Goal: Task Accomplishment & Management: Use online tool/utility

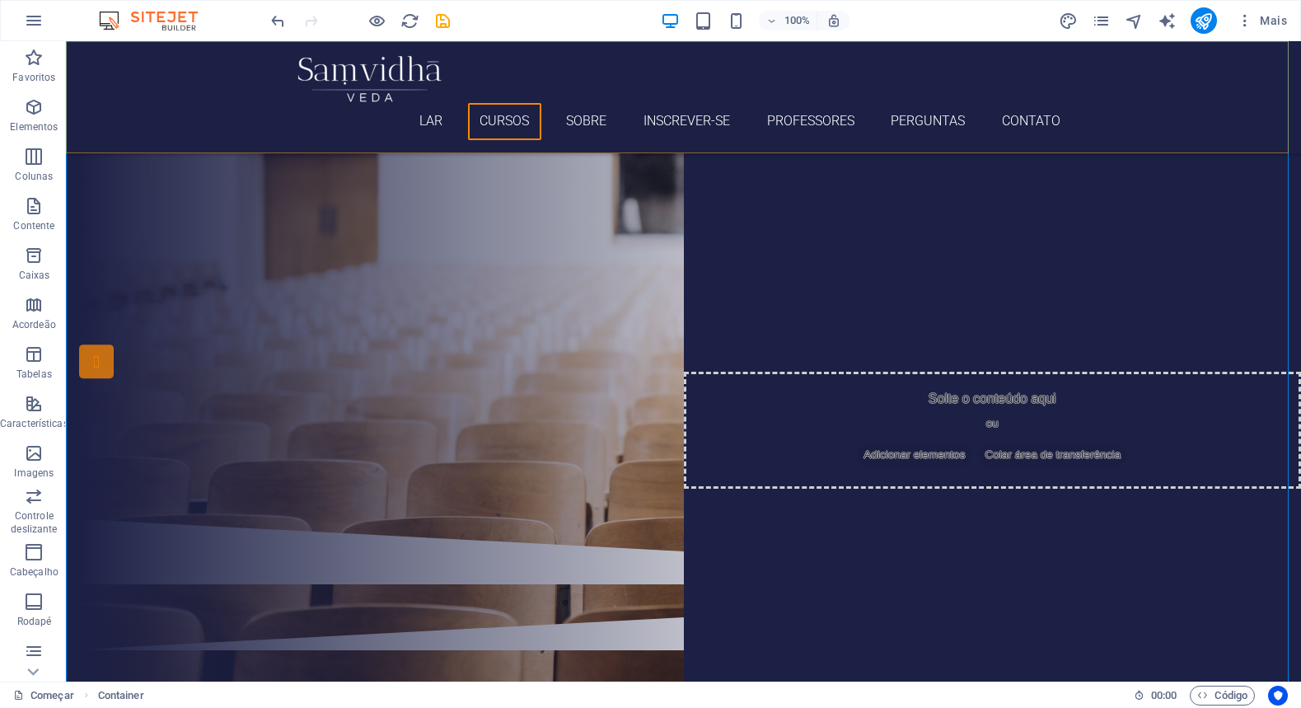
click at [1030, 78] on div "Lar Cursos Sobre Inscrever-se Professores Perguntas Contato Menu" at bounding box center [683, 97] width 1235 height 112
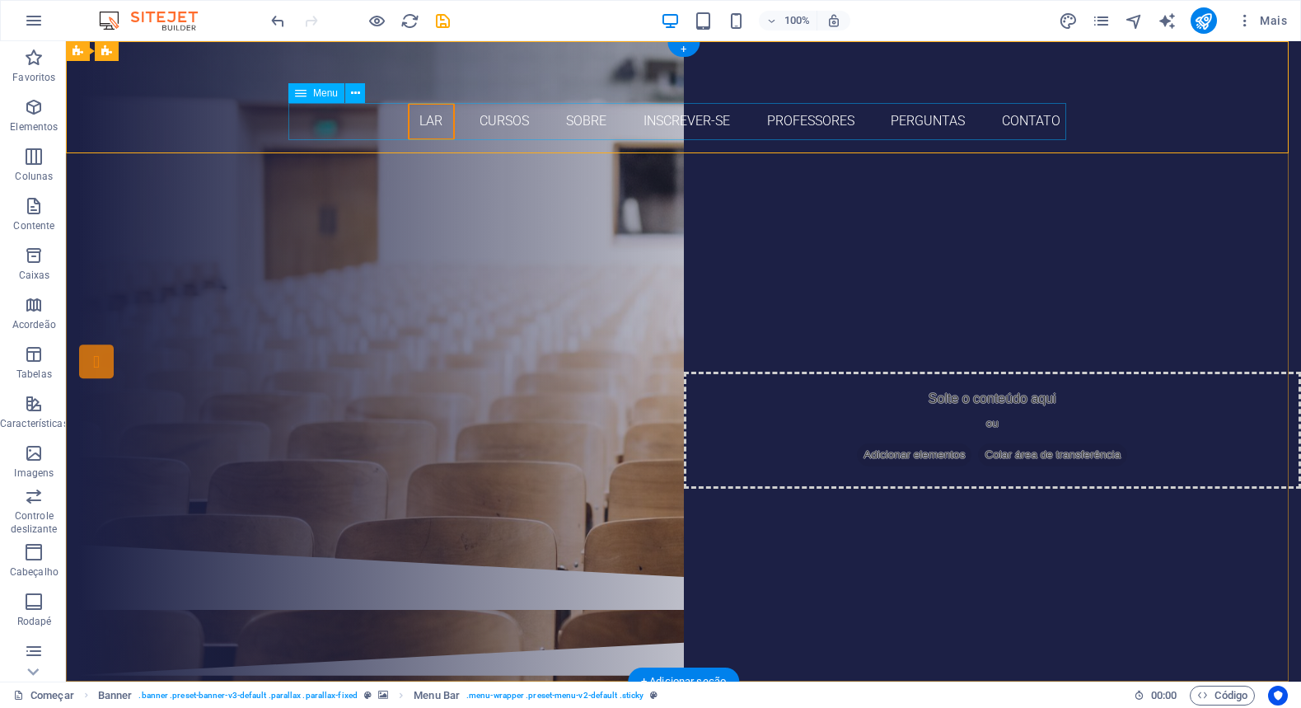
click at [507, 119] on nav "Lar Cursos Sobre Inscrever-se Professores Perguntas Contato" at bounding box center [684, 121] width 778 height 37
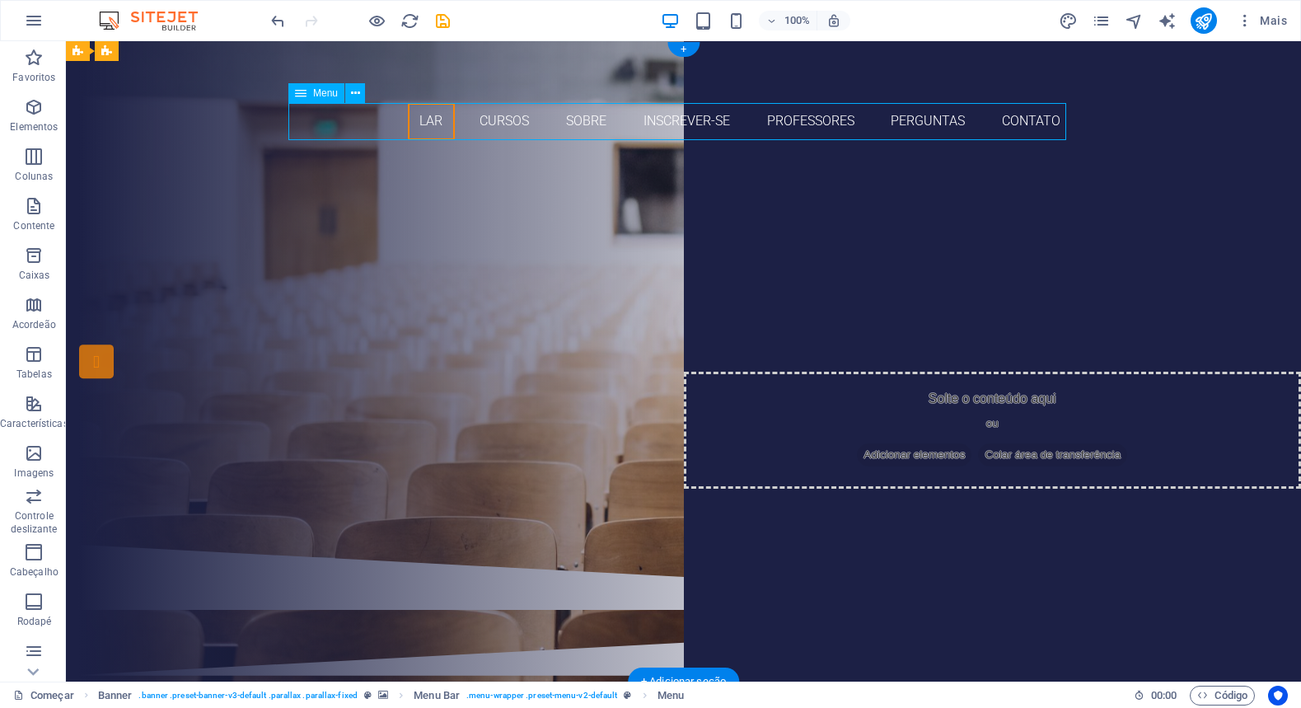
click at [507, 119] on nav "Lar Cursos Sobre Inscrever-se Professores Perguntas Contato" at bounding box center [684, 121] width 778 height 37
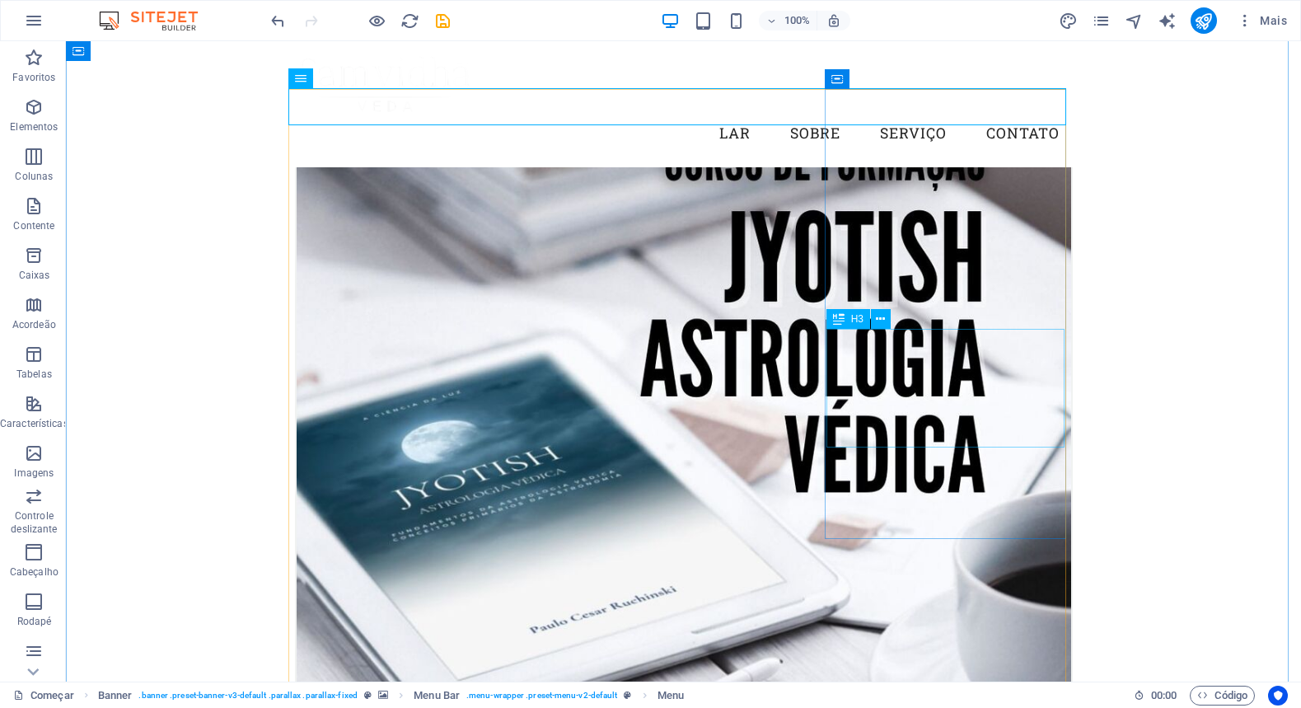
scroll to position [802, 0]
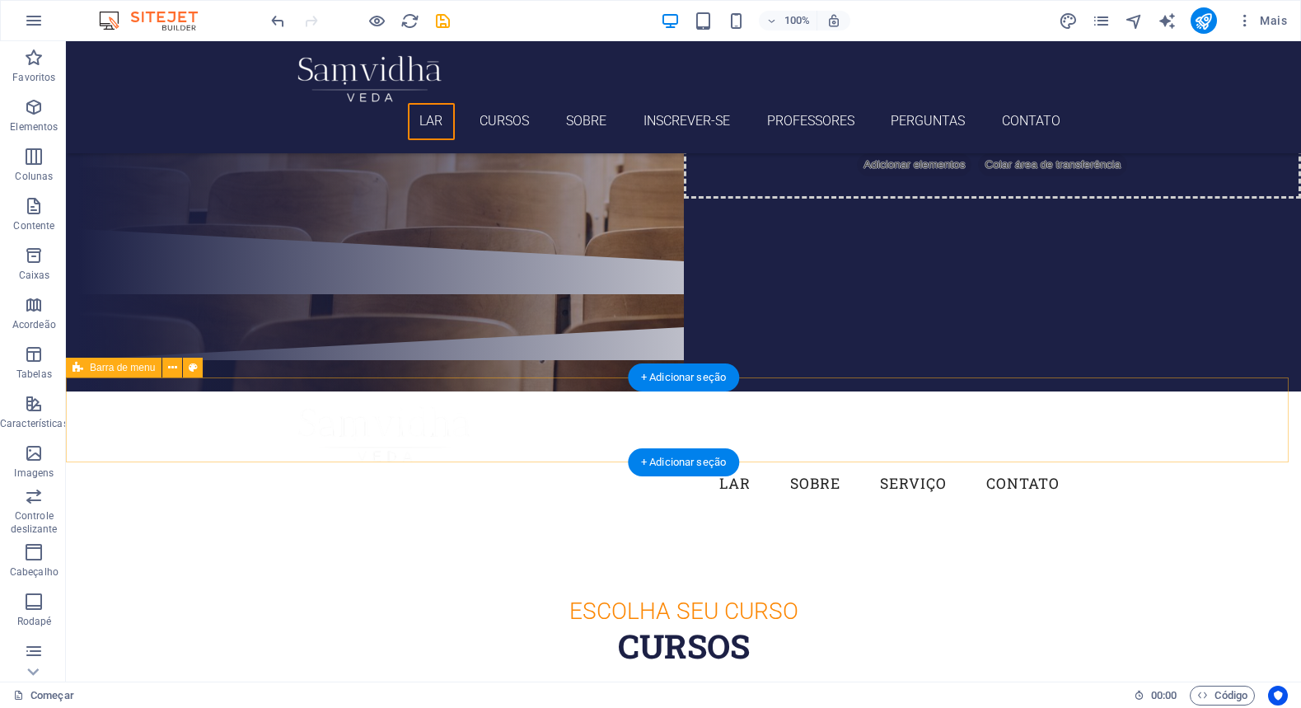
scroll to position [423, 0]
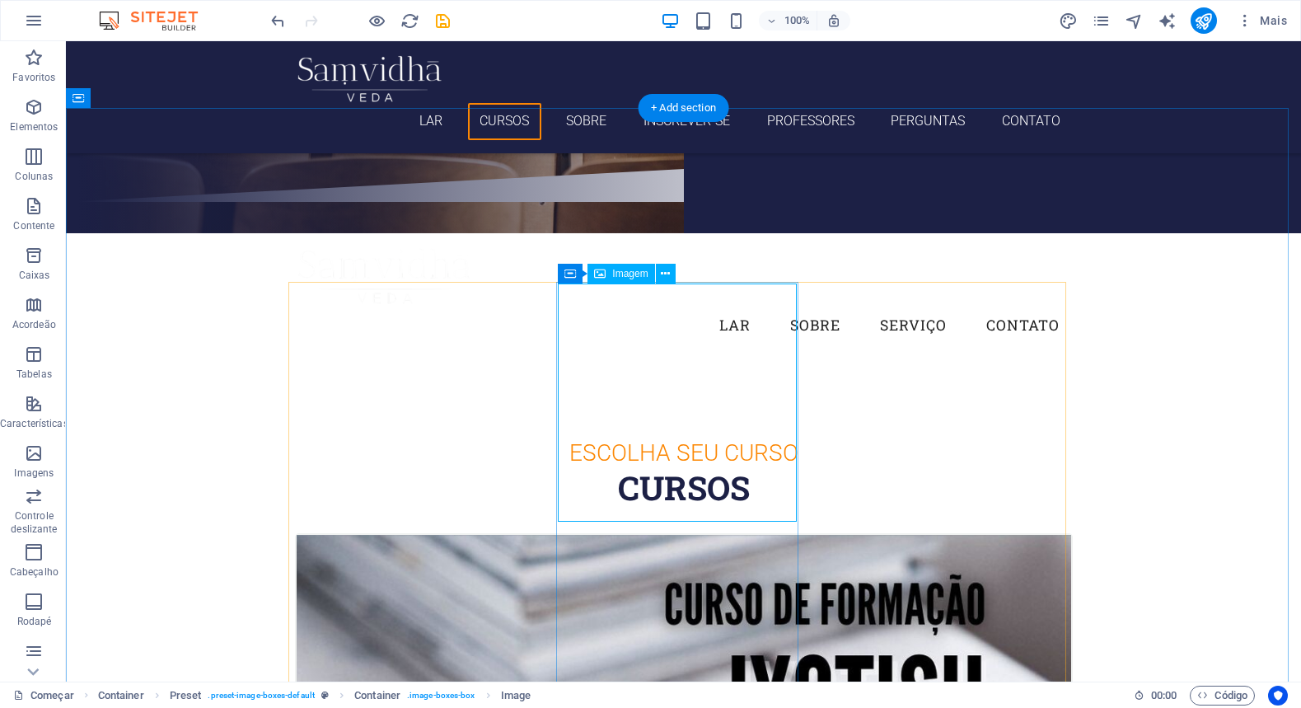
scroll to position [658, 0]
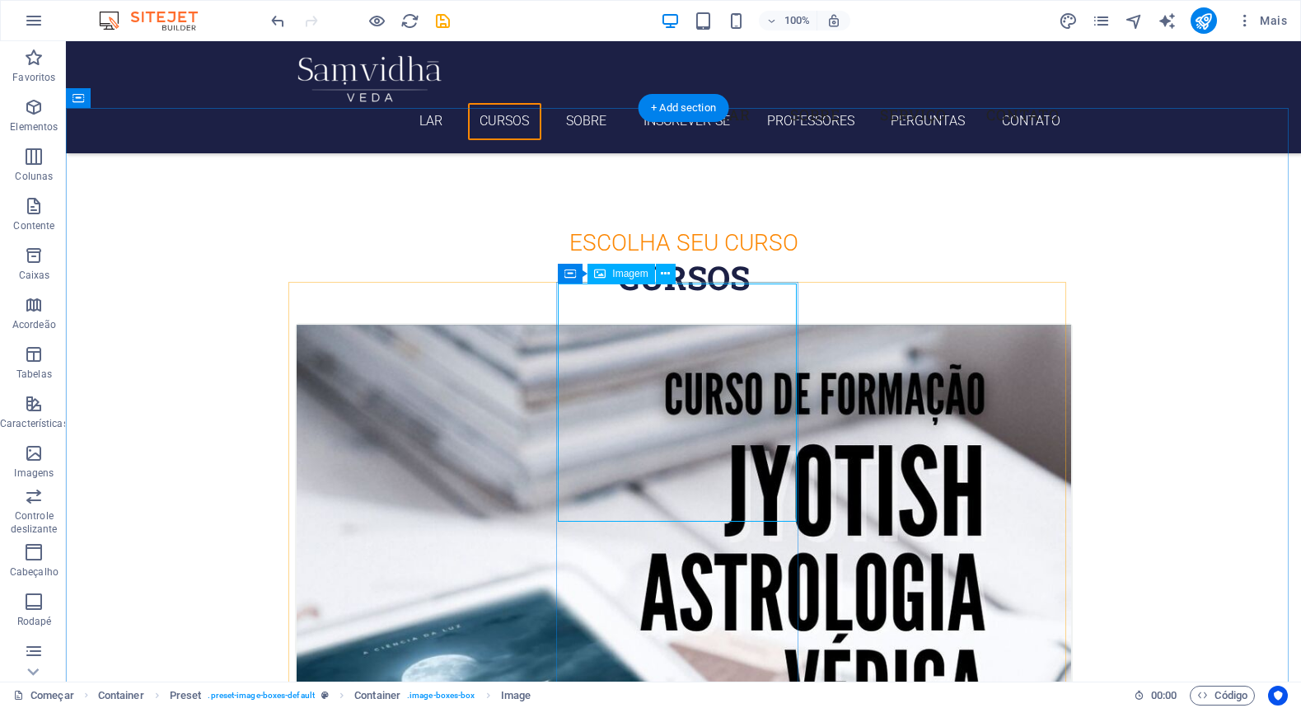
select select "%"
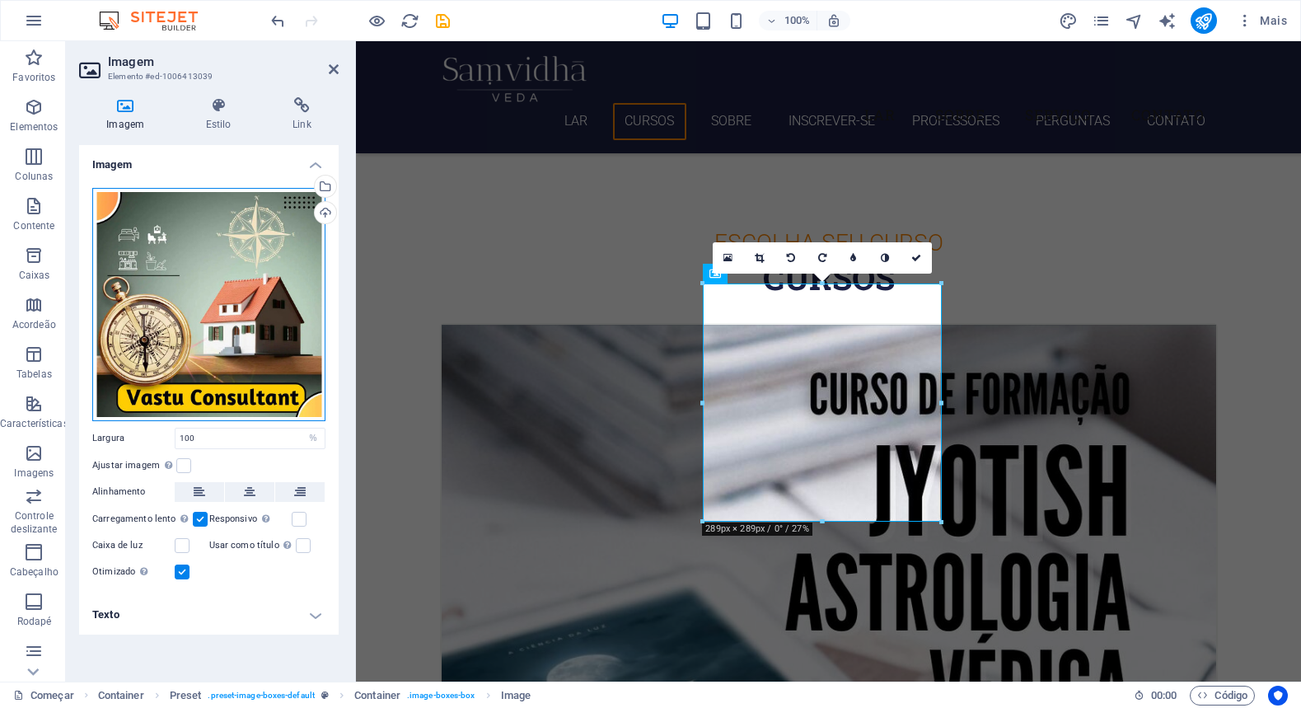
click at [188, 295] on div "Arraste os arquivos aqui, clique para escolher os arquivos ou selecione-os em […" at bounding box center [208, 304] width 233 height 233
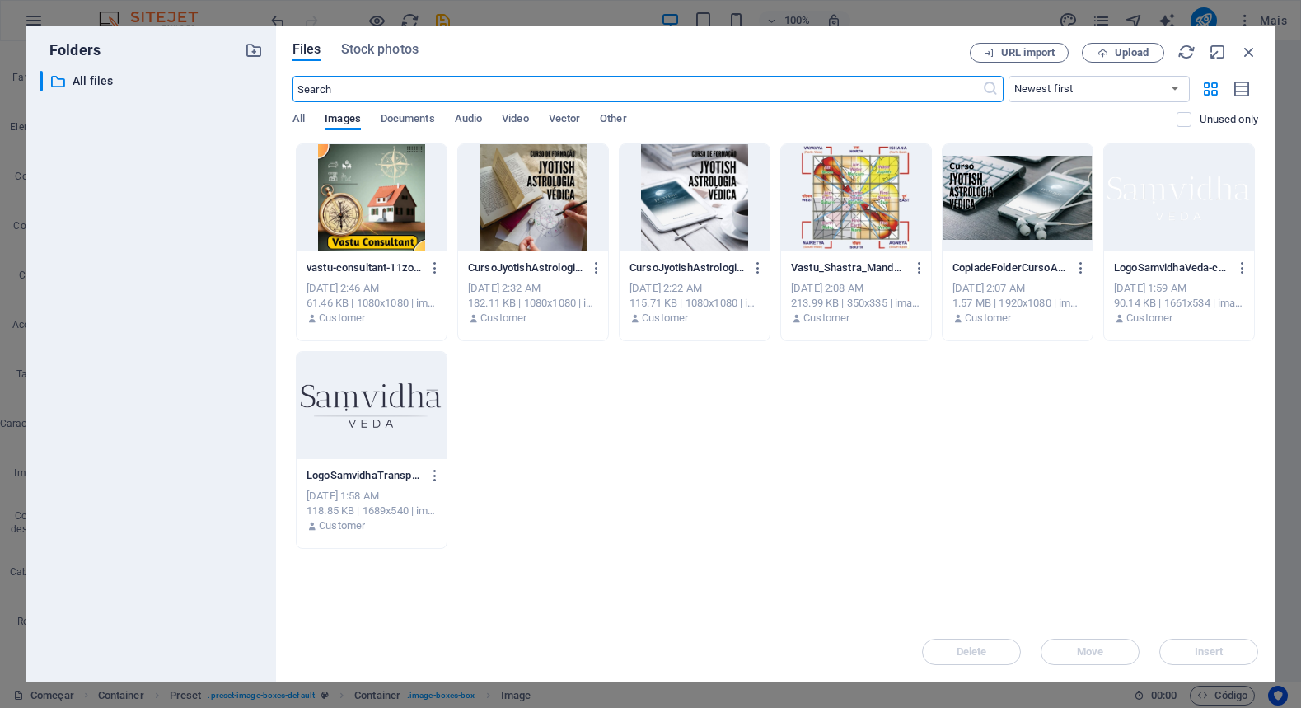
scroll to position [1003, 0]
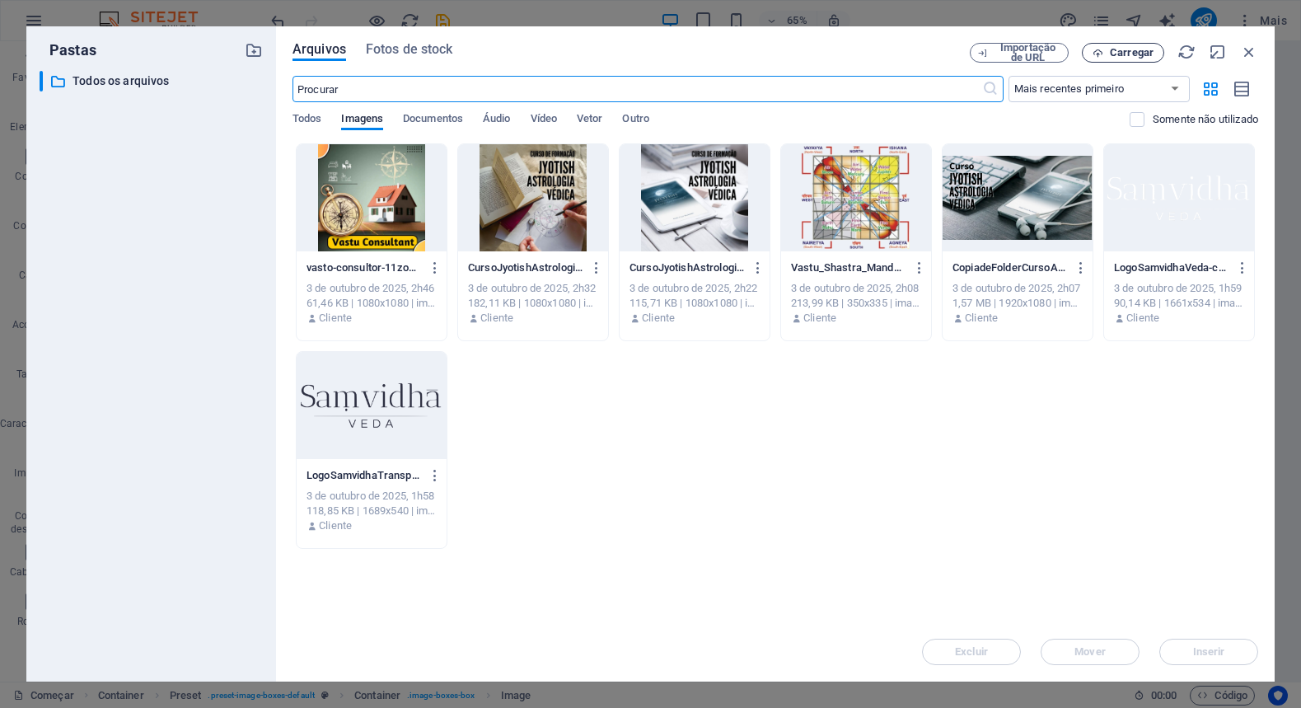
click at [1124, 50] on font "Carregar" at bounding box center [1132, 52] width 44 height 12
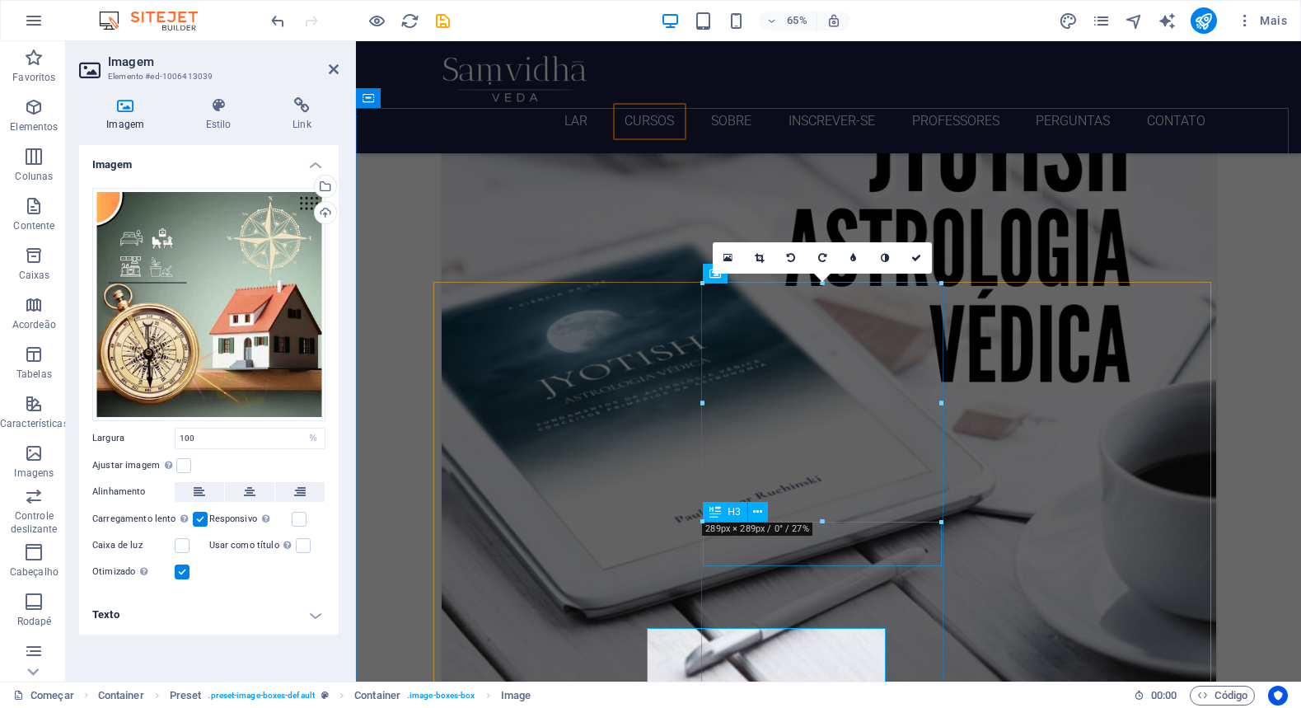
scroll to position [658, 0]
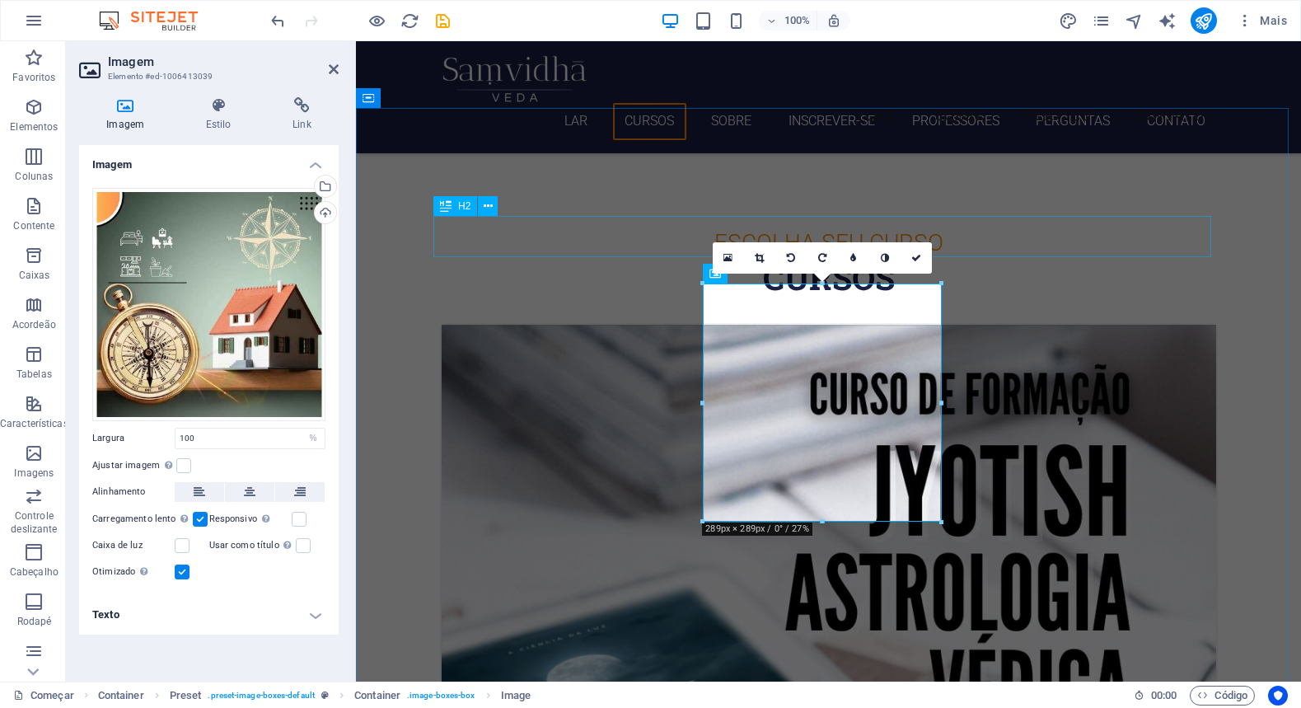
click at [999, 257] on div "Cursos" at bounding box center [829, 277] width 778 height 41
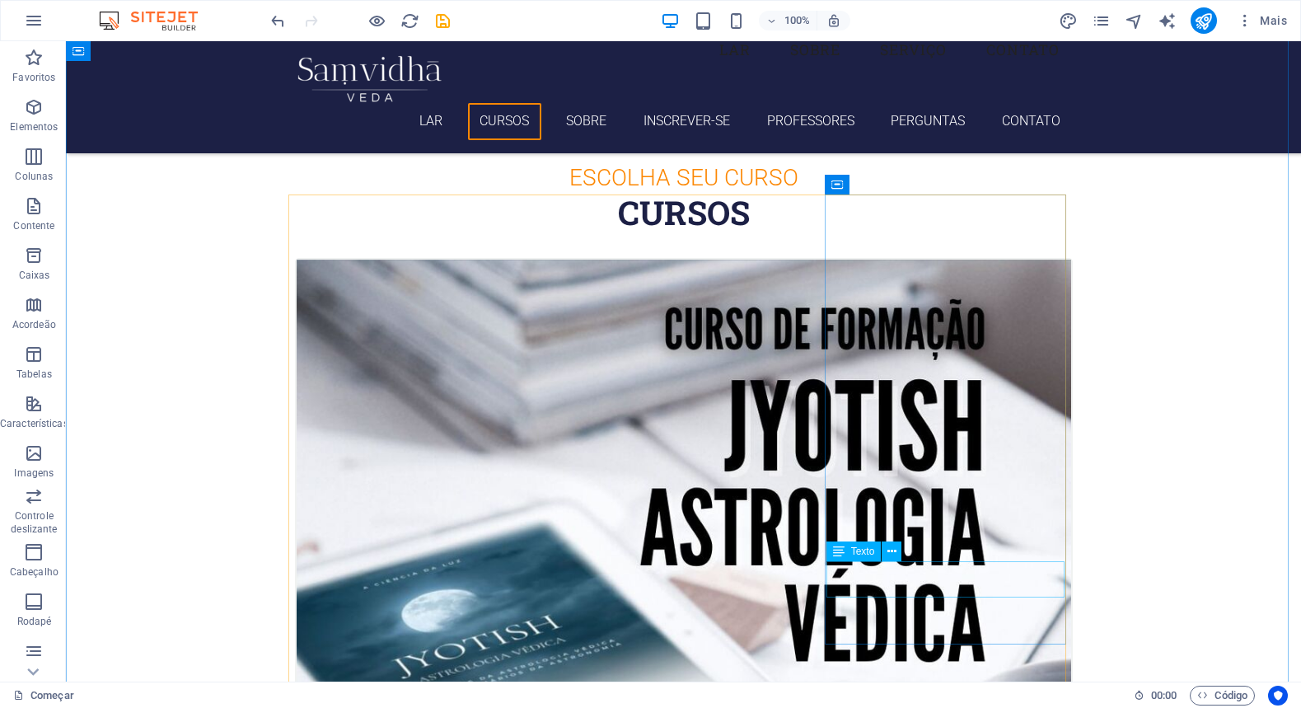
scroll to position [746, 0]
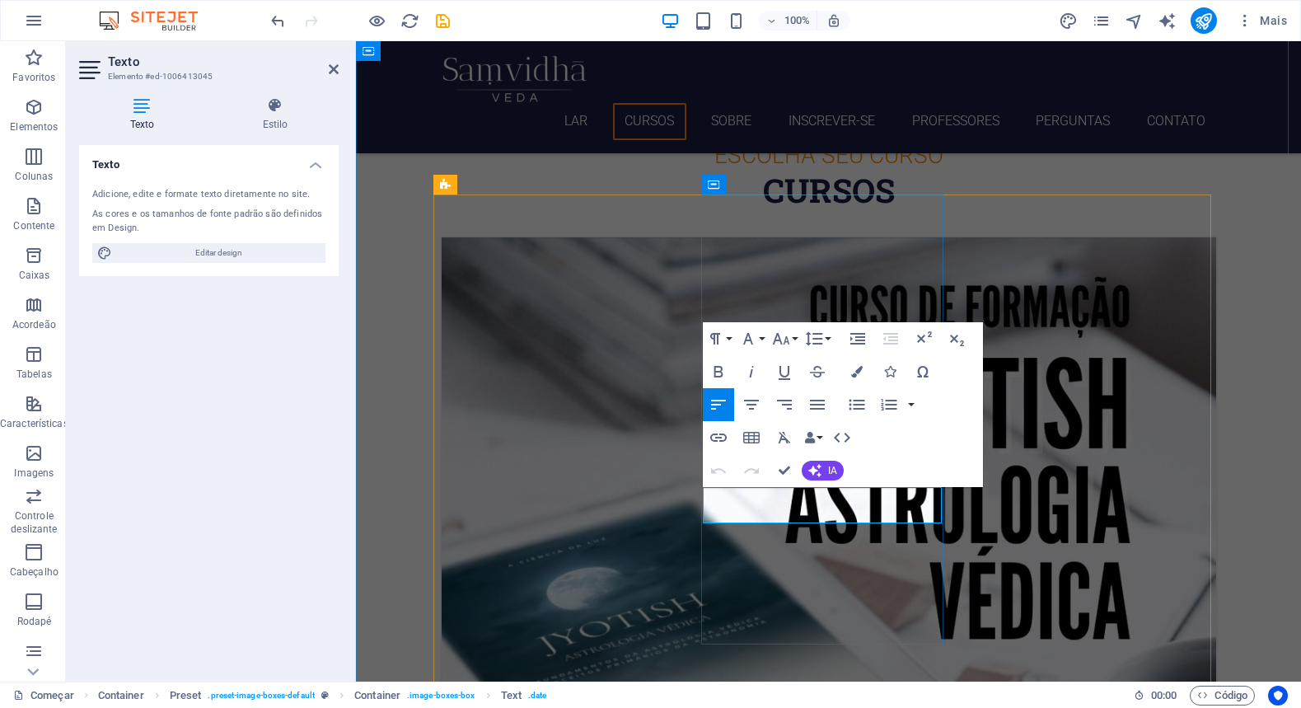
drag, startPoint x: 814, startPoint y: 497, endPoint x: 738, endPoint y: 496, distance: 75.8
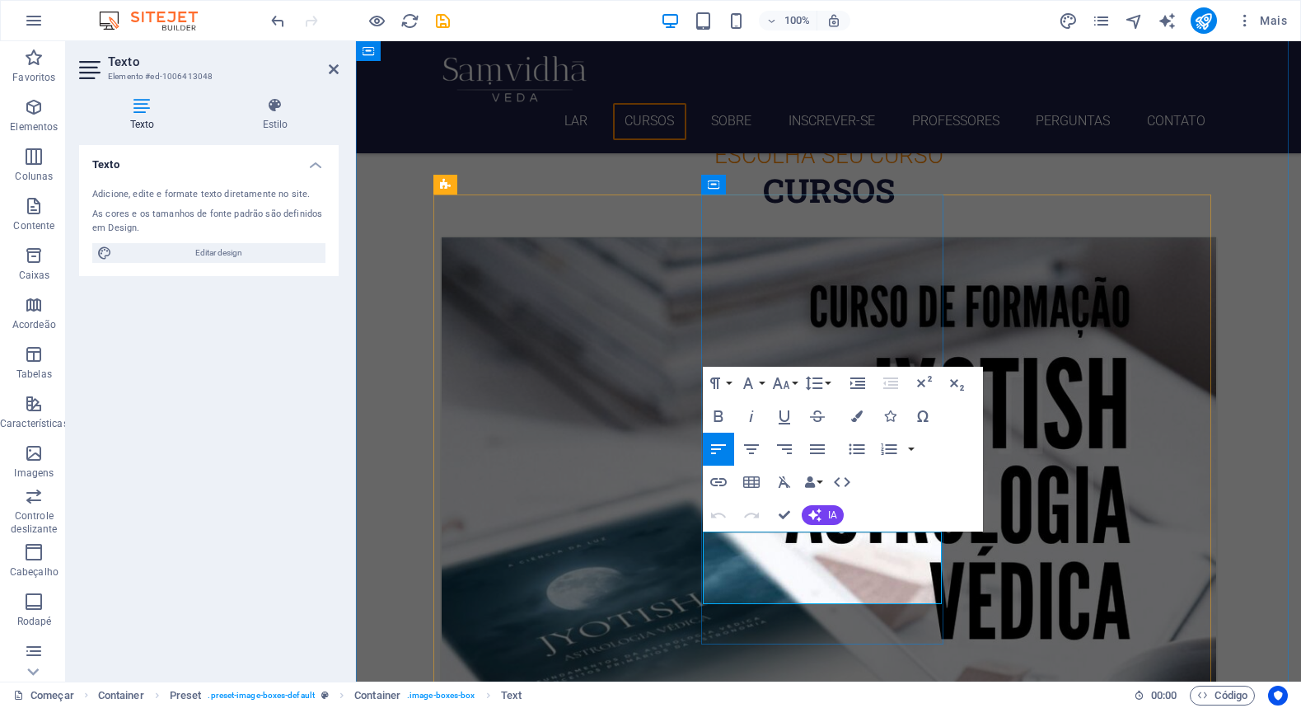
drag, startPoint x: 775, startPoint y: 577, endPoint x: 709, endPoint y: 540, distance: 75.6
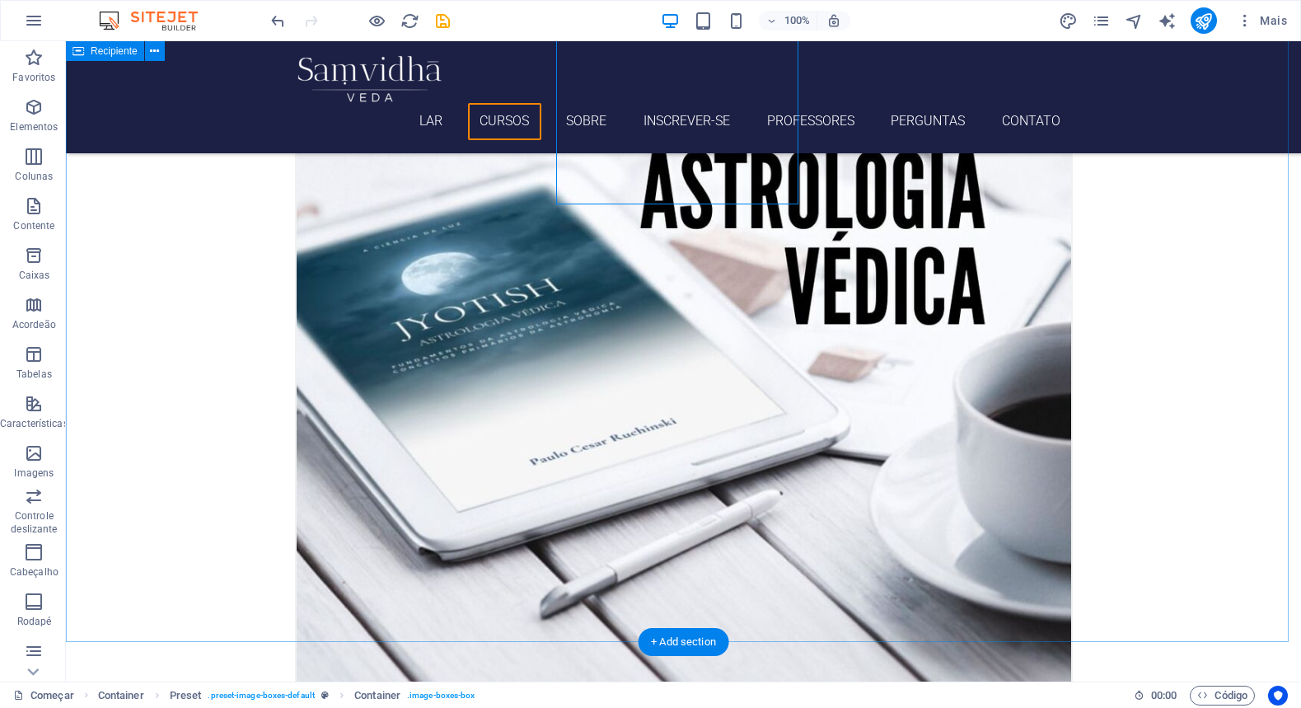
scroll to position [1186, 0]
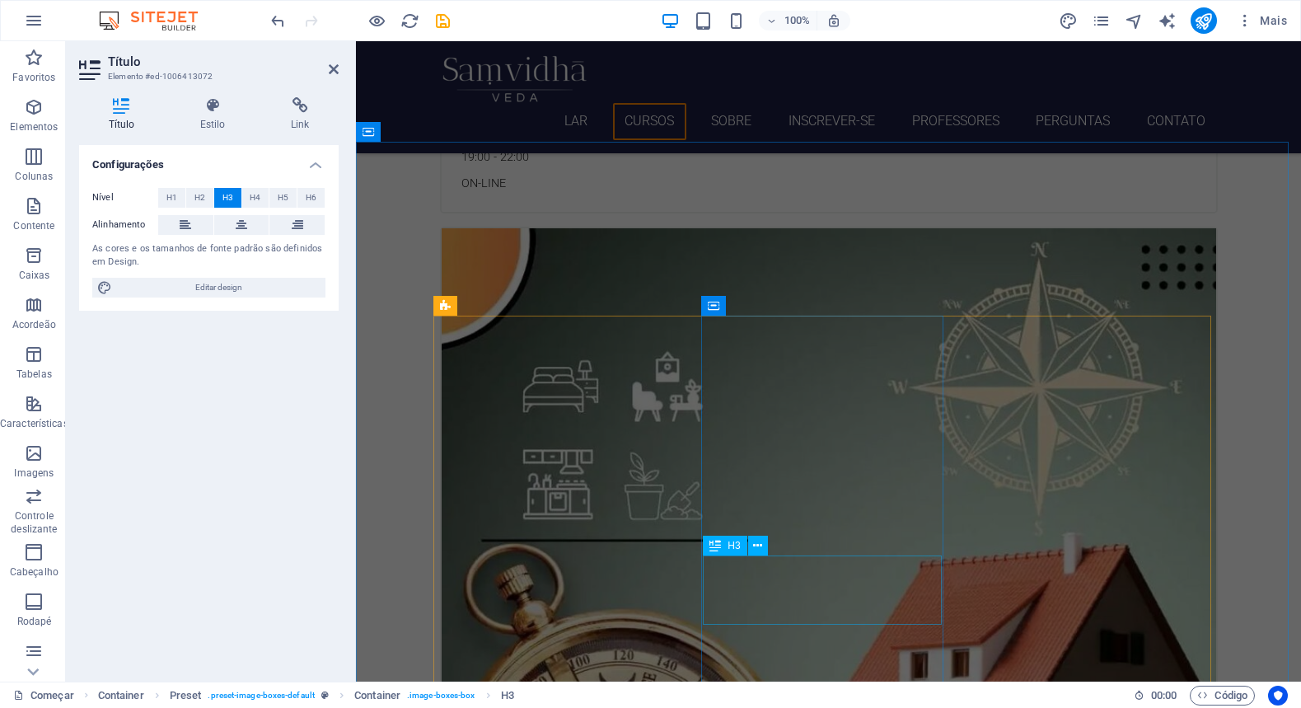
scroll to position [625, 0]
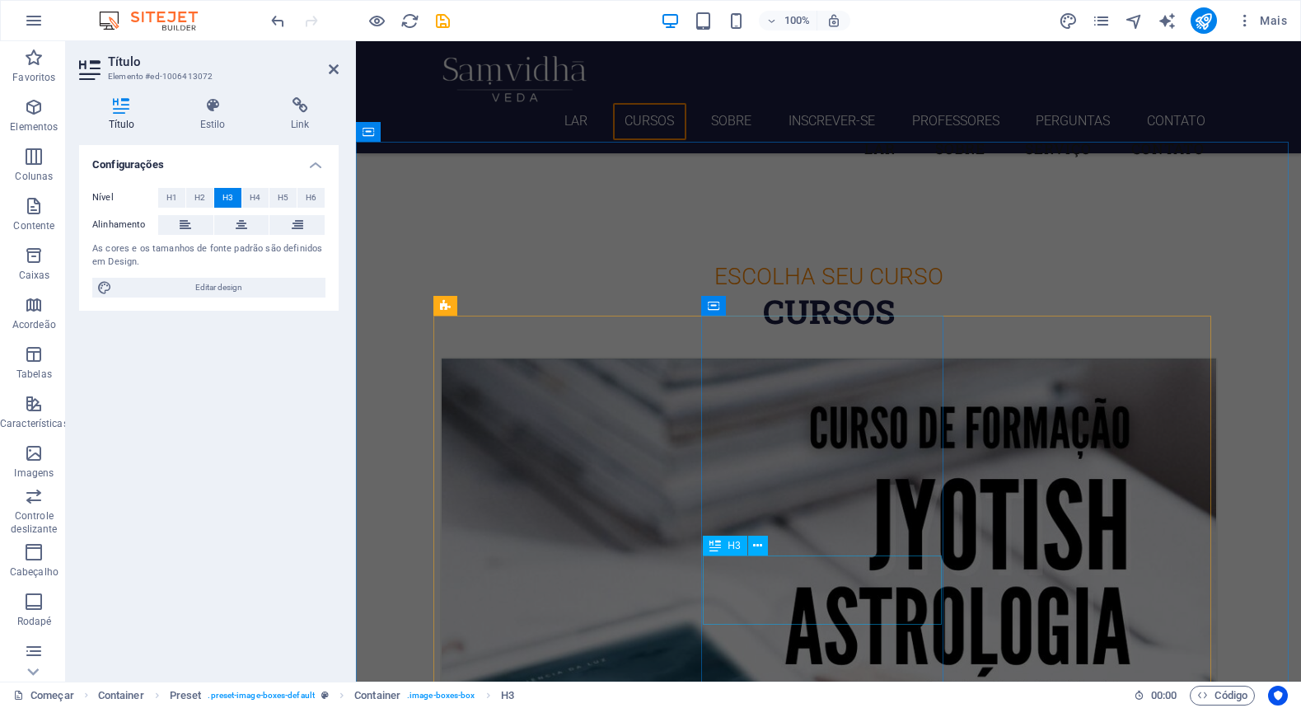
click at [710, 554] on icon at bounding box center [715, 546] width 12 height 20
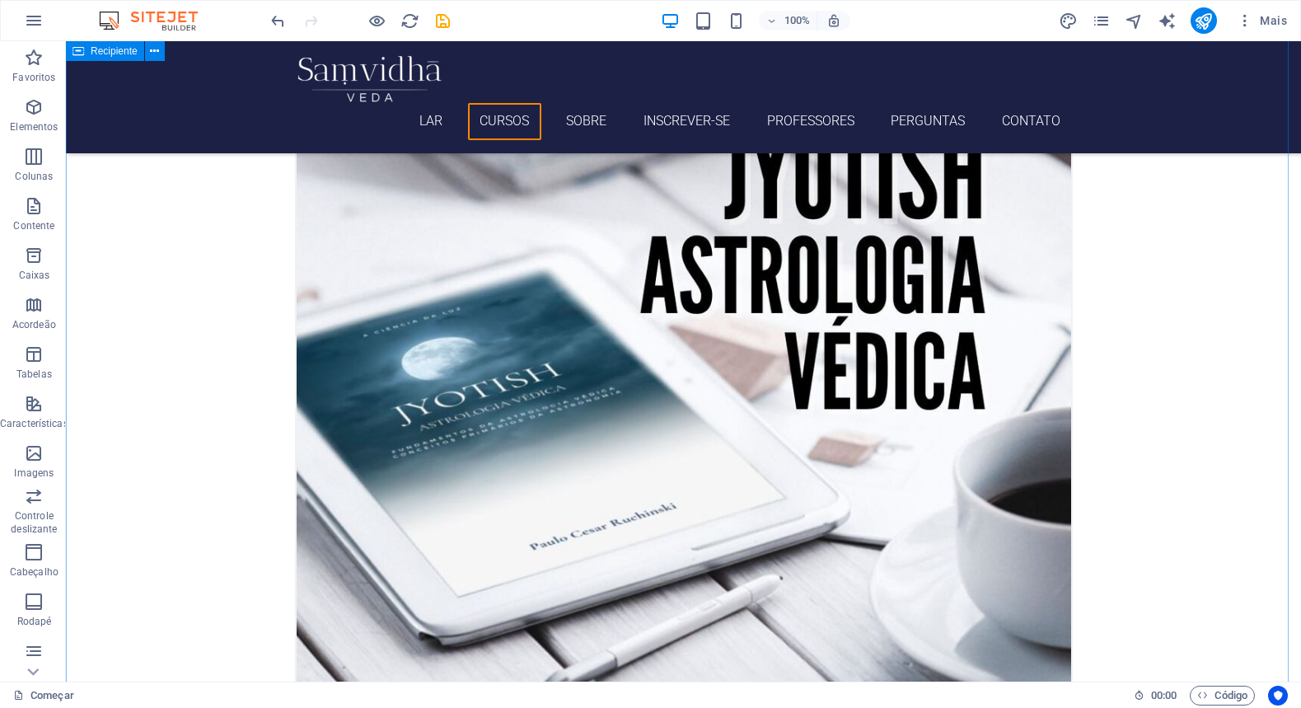
scroll to position [1103, 0]
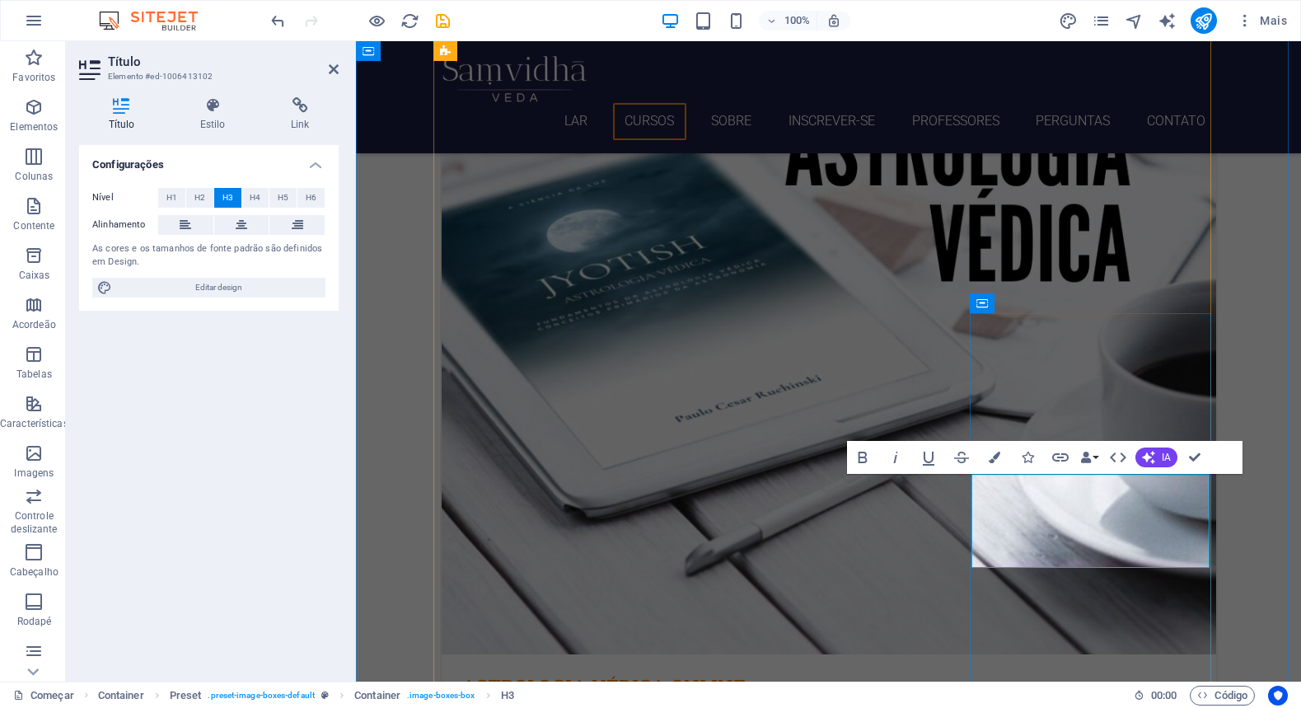
click at [1057, 613] on div "Texto" at bounding box center [1014, 610] width 87 height 21
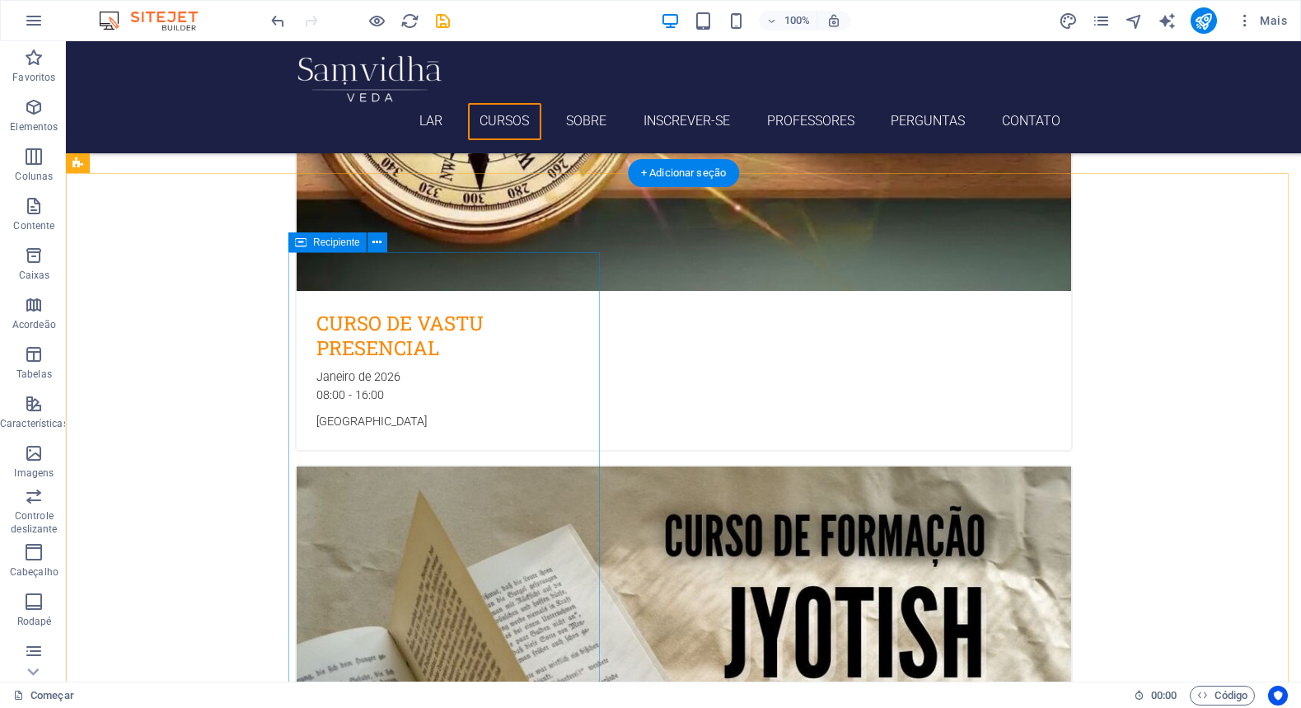
scroll to position [2429, 0]
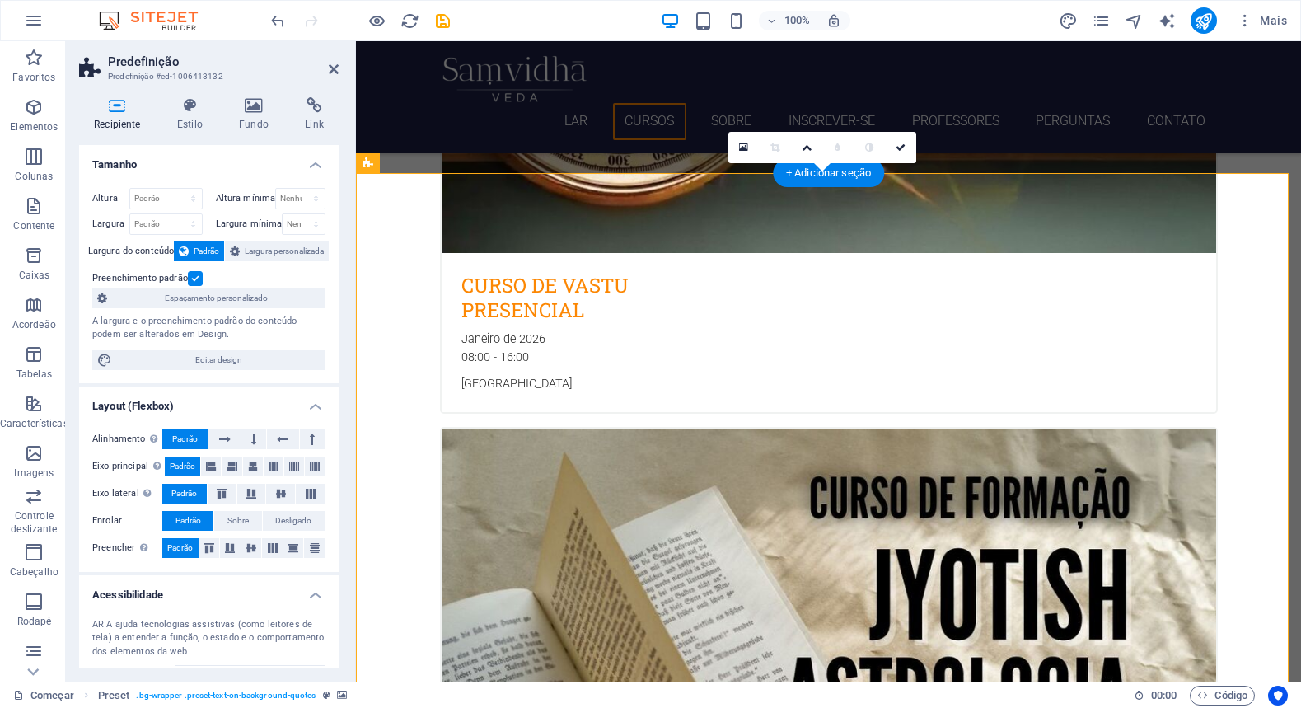
click at [256, 99] on icon at bounding box center [253, 105] width 59 height 16
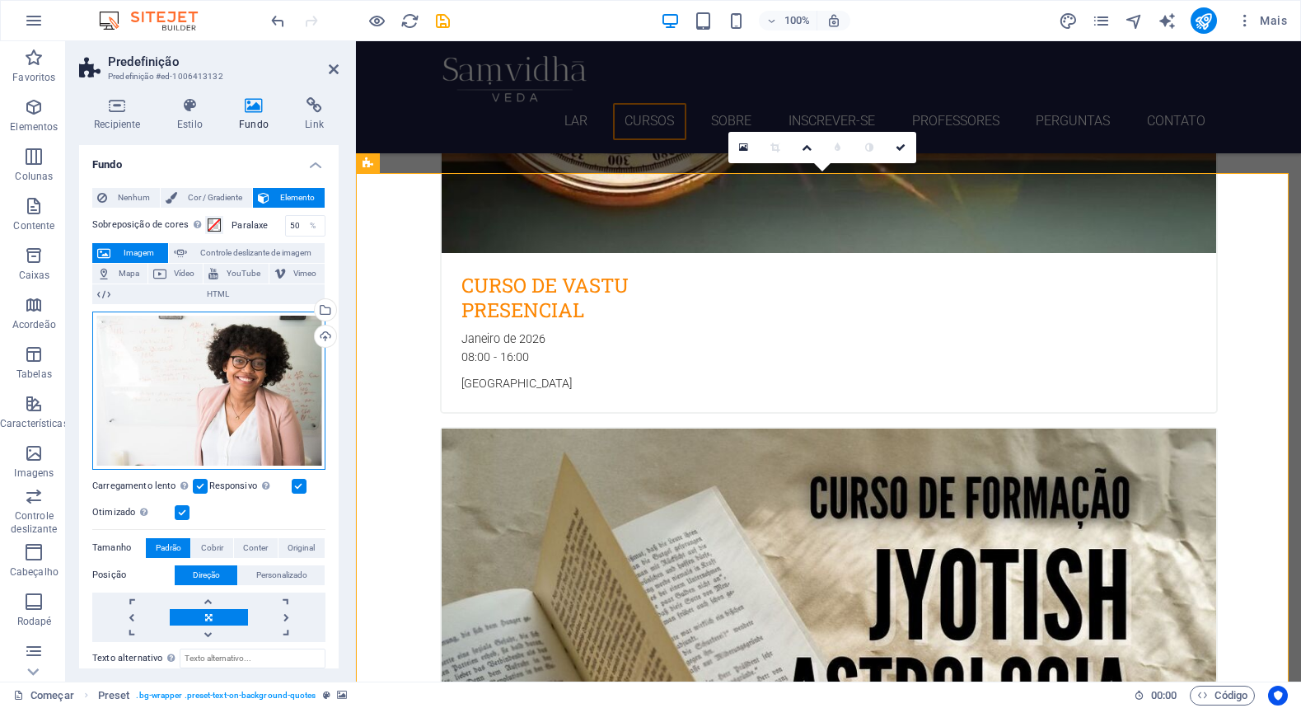
click at [250, 370] on div "Arraste os arquivos aqui, clique para escolher os arquivos ou selecione-os em […" at bounding box center [208, 390] width 233 height 158
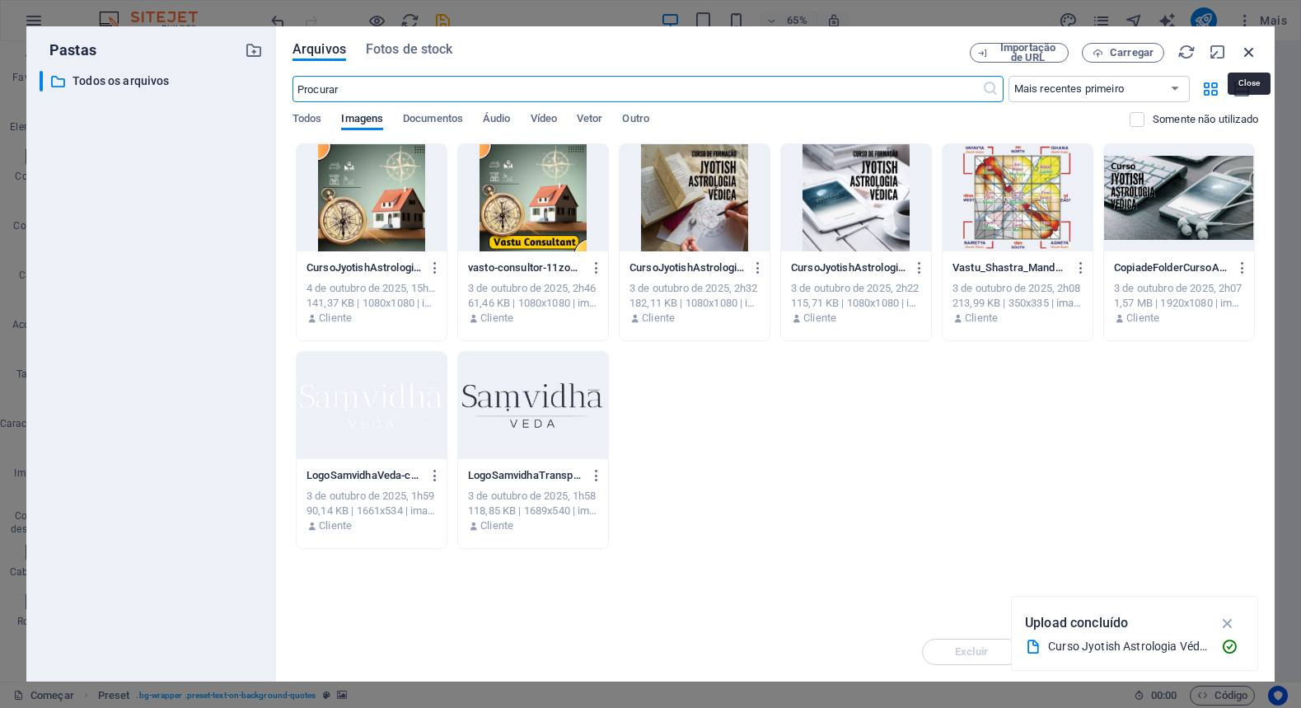
click at [1247, 49] on icon "button" at bounding box center [1249, 52] width 18 height 18
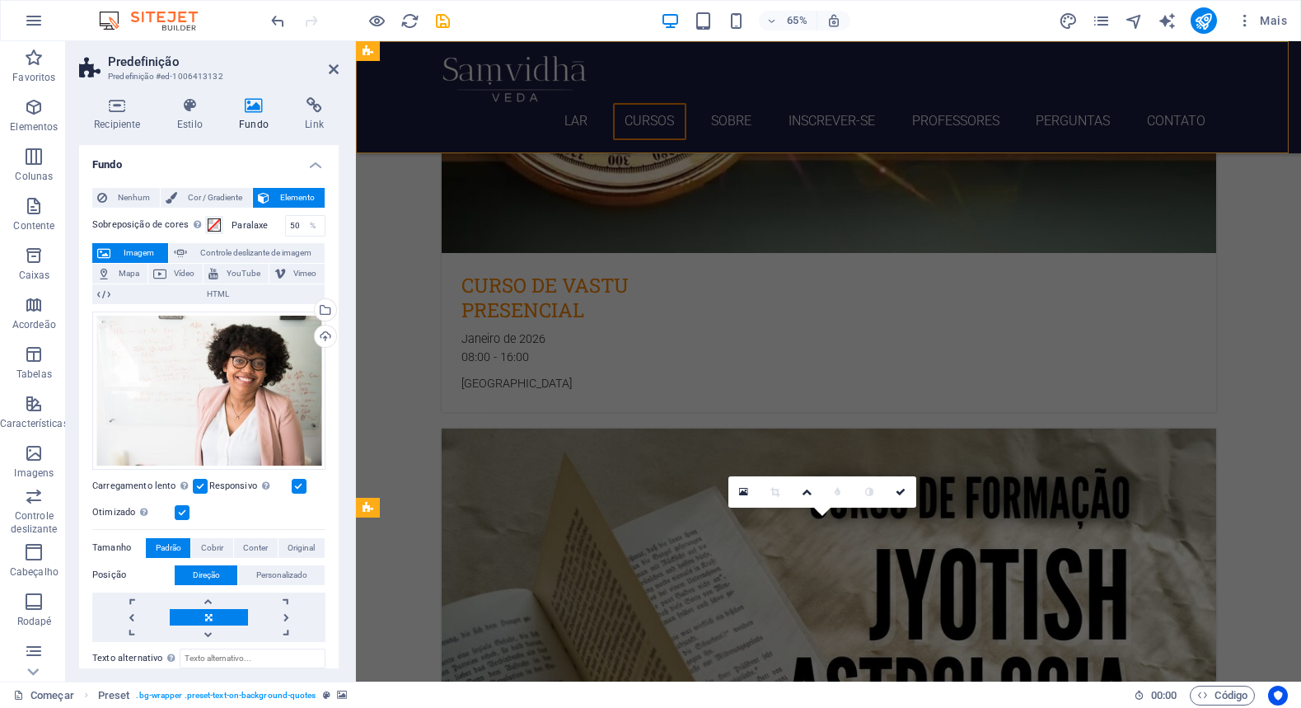
scroll to position [2112, 0]
